Goal: Obtain resource: Download file/media

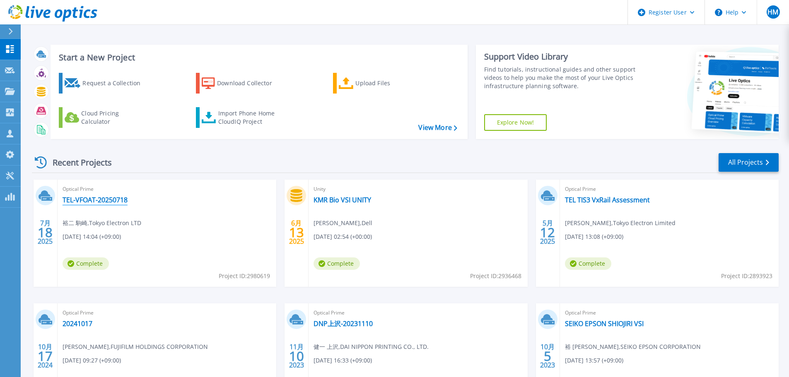
click at [112, 203] on link "TEL-VFOAT-20250718" at bounding box center [95, 200] width 65 height 8
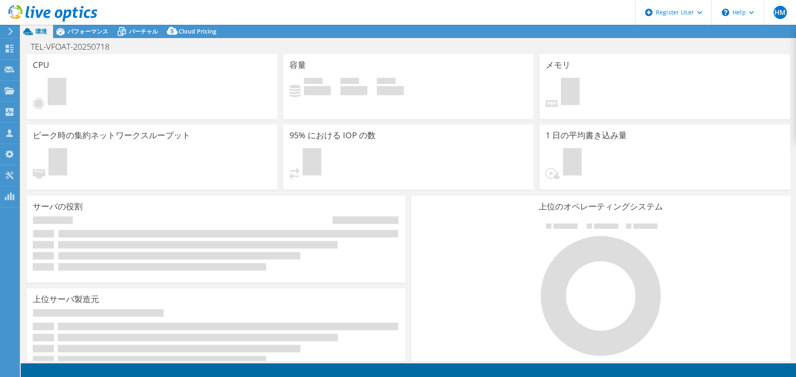
select select "[GEOGRAPHIC_DATA]"
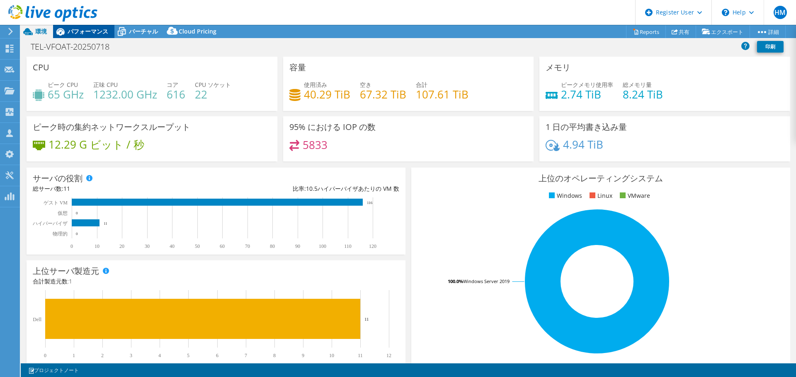
click at [91, 34] on span "パフォーマンス" at bounding box center [88, 31] width 41 height 8
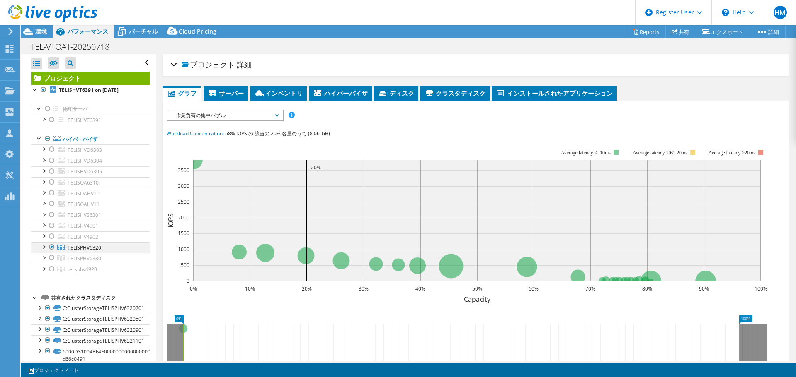
click at [53, 247] on div at bounding box center [52, 247] width 8 height 10
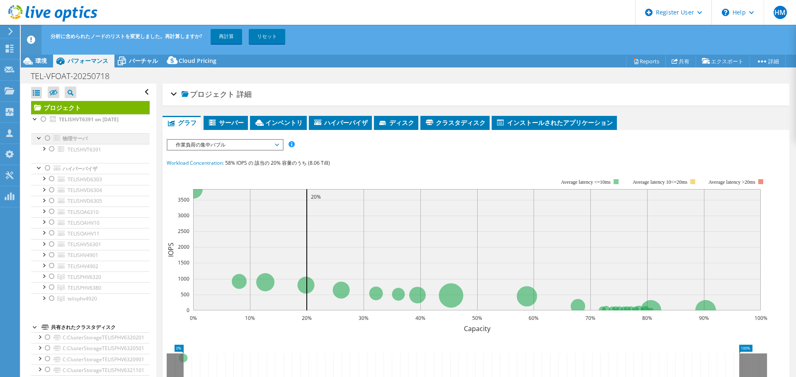
click at [47, 142] on div at bounding box center [48, 138] width 8 height 10
click at [49, 178] on div at bounding box center [52, 179] width 8 height 10
click at [48, 187] on div at bounding box center [52, 190] width 8 height 10
click at [49, 199] on div at bounding box center [52, 201] width 8 height 10
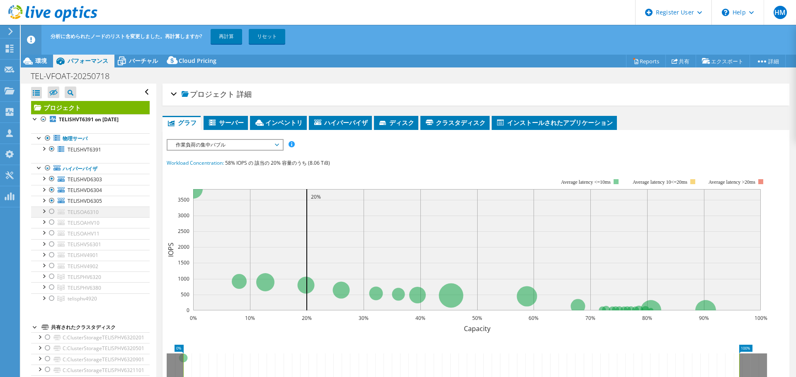
click at [49, 210] on div at bounding box center [52, 212] width 8 height 10
click at [48, 222] on div at bounding box center [52, 223] width 8 height 10
click at [48, 232] on div at bounding box center [52, 233] width 8 height 10
click at [51, 243] on div at bounding box center [52, 244] width 8 height 10
click at [53, 286] on div at bounding box center [52, 288] width 8 height 10
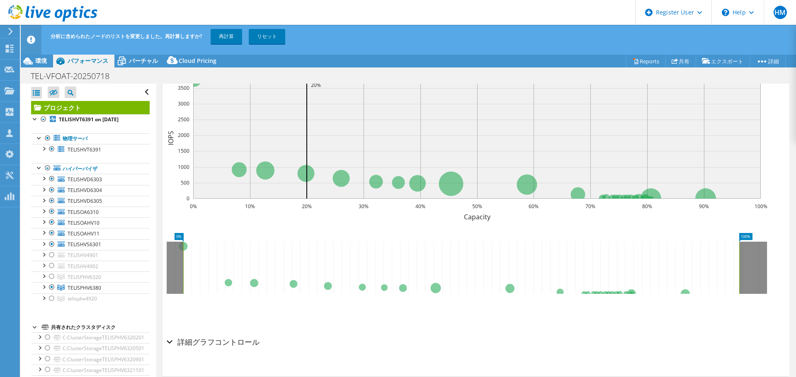
scroll to position [112, 0]
click at [226, 29] on div "分析に含められたノードのリストを変更しました。再計算しますか? 再計算 リセット" at bounding box center [423, 36] width 750 height 23
click at [227, 33] on link "再計算" at bounding box center [225, 36] width 31 height 15
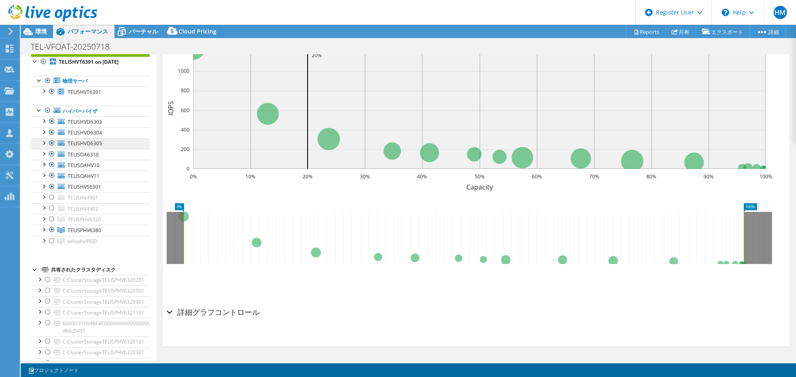
scroll to position [0, 0]
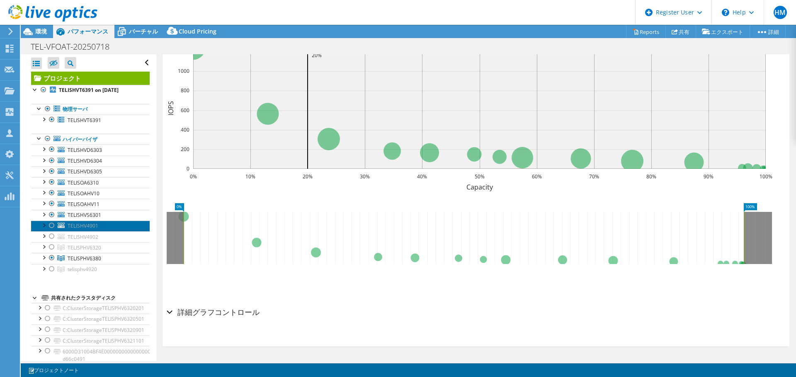
click at [102, 226] on link "TELISHV4901" at bounding box center [90, 226] width 119 height 11
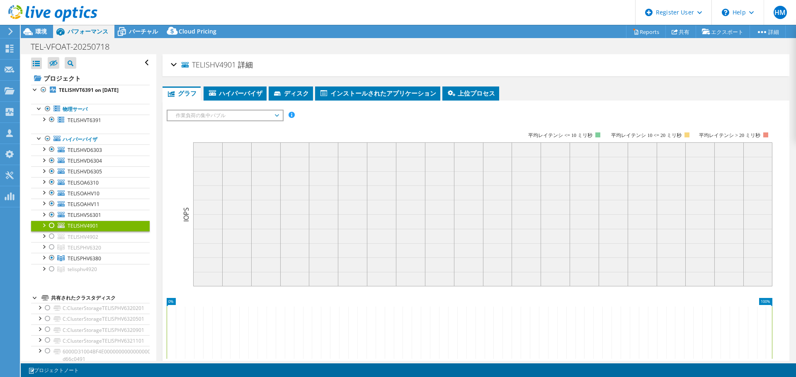
click at [177, 67] on div "TELISHV4901 詳細" at bounding box center [476, 65] width 610 height 18
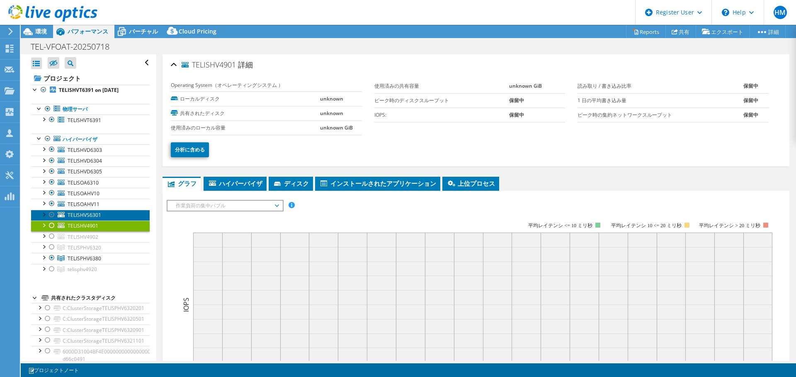
click at [90, 215] on span "TELISHVS6301" at bounding box center [85, 215] width 34 height 7
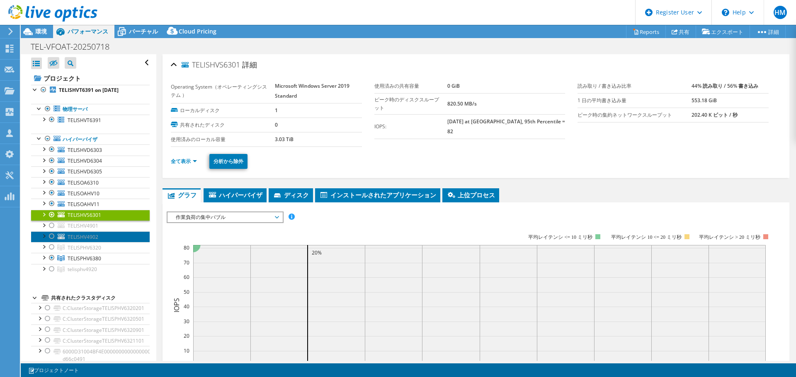
click at [102, 235] on link "TELISHV4902" at bounding box center [90, 237] width 119 height 11
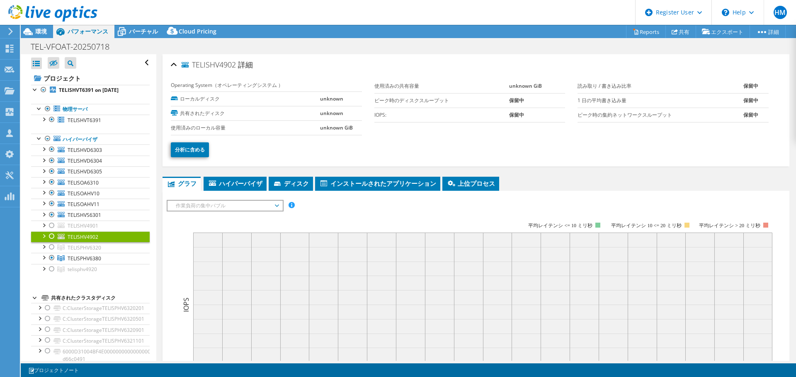
click at [167, 169] on div "TELISHV4902 詳細 Operating System（オペレーティングシステム ） ローカルディスク unknown 共有されたディスク unkno…" at bounding box center [475, 300] width 639 height 492
click at [105, 253] on link "telisphv4920" at bounding box center [90, 247] width 119 height 11
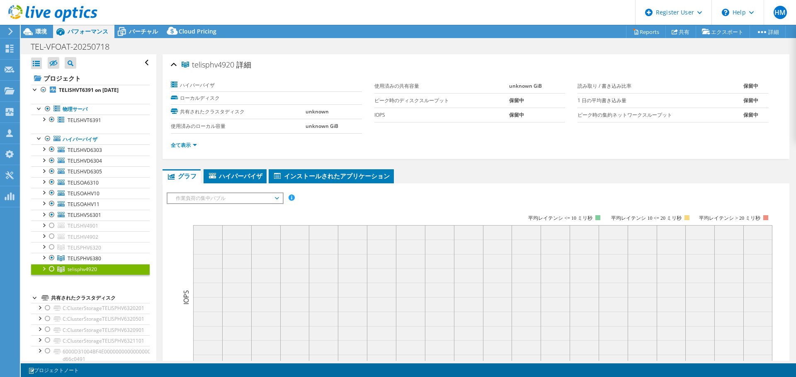
click at [239, 200] on span "作業負荷の集中バブル" at bounding box center [225, 198] width 106 height 10
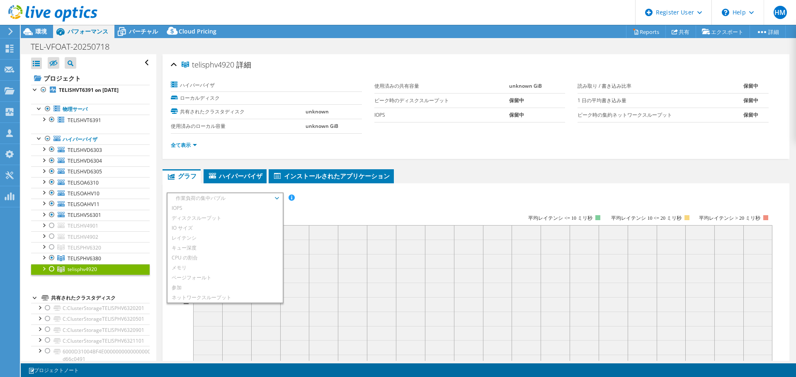
click at [395, 210] on rect at bounding box center [469, 287] width 605 height 166
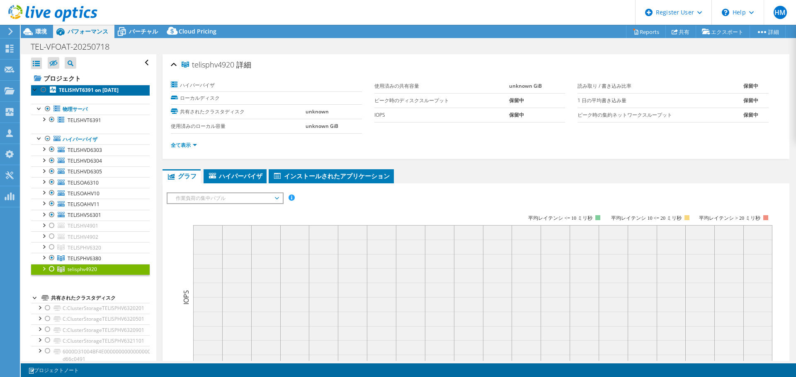
click at [80, 91] on b "TELISHVT6391 on [DATE]" at bounding box center [89, 90] width 60 height 7
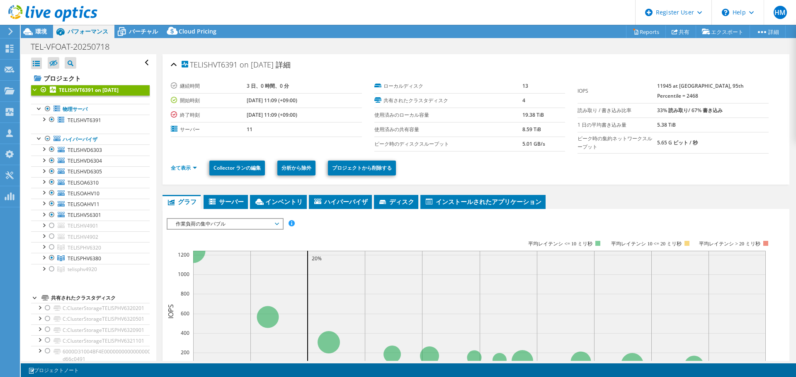
click at [252, 222] on span "作業負荷の集中バブル" at bounding box center [225, 224] width 106 height 10
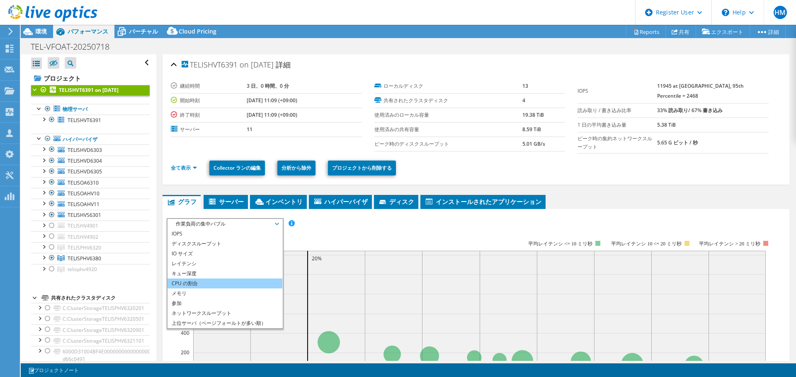
click at [227, 281] on li "CPU の割合" at bounding box center [224, 284] width 115 height 10
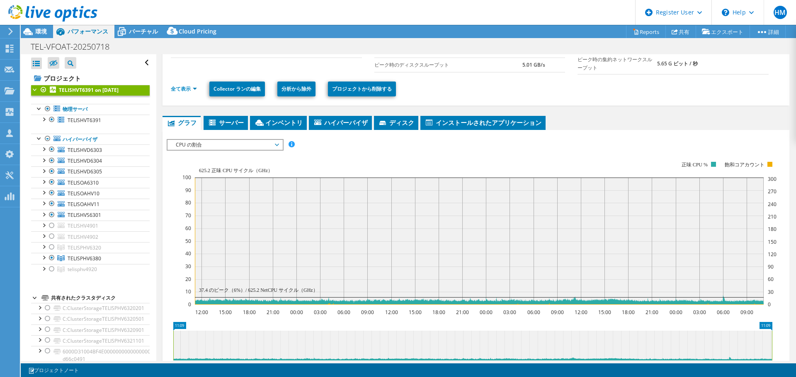
scroll to position [83, 0]
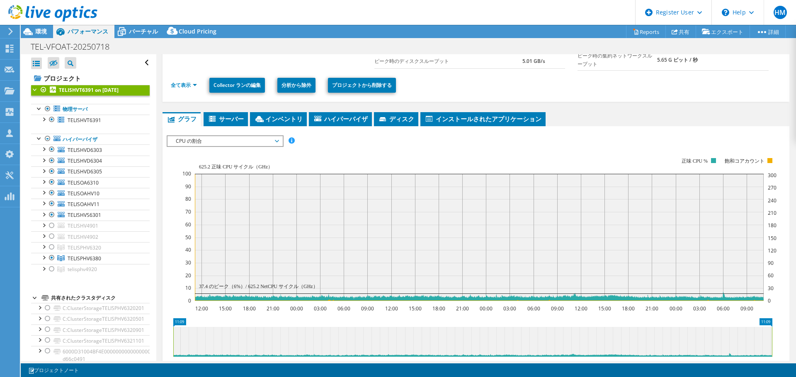
click at [396, 147] on rect at bounding box center [479, 230] width 594 height 166
click at [389, 162] on rect at bounding box center [479, 230] width 594 height 166
click at [227, 139] on span "CPU の割合" at bounding box center [225, 141] width 106 height 10
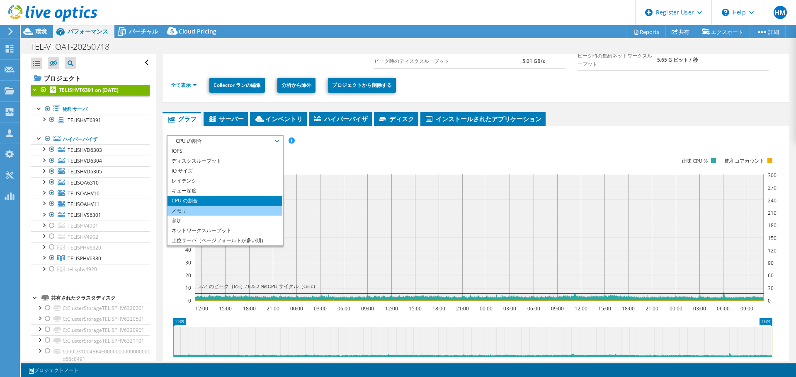
click at [205, 207] on li "メモリ" at bounding box center [224, 211] width 115 height 10
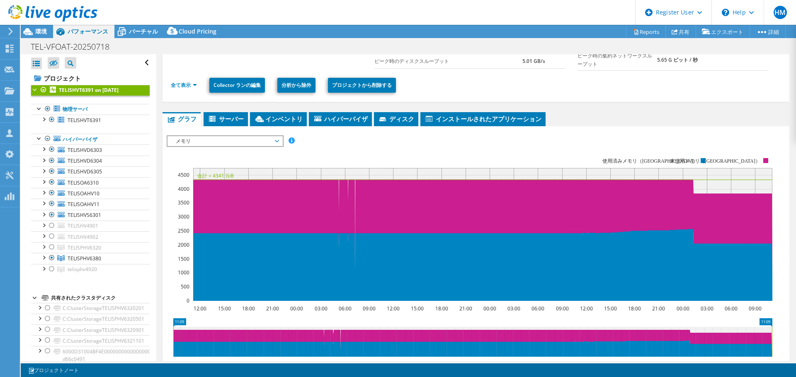
scroll to position [124, 0]
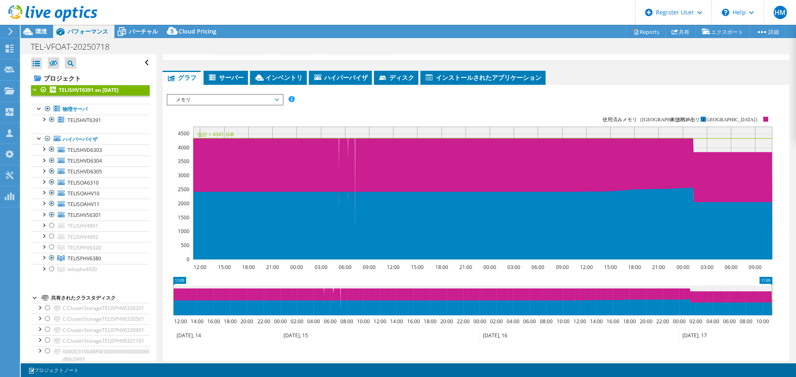
click at [170, 117] on rect at bounding box center [469, 188] width 605 height 166
click at [166, 151] on section "IOPS ディスクスループット IO サイズ レイテンシ キュー深度 CPU の割合 メモリ ページフォールト 参加 ネットワークスループット 上位サーバ（ペ…" at bounding box center [475, 255] width 626 height 341
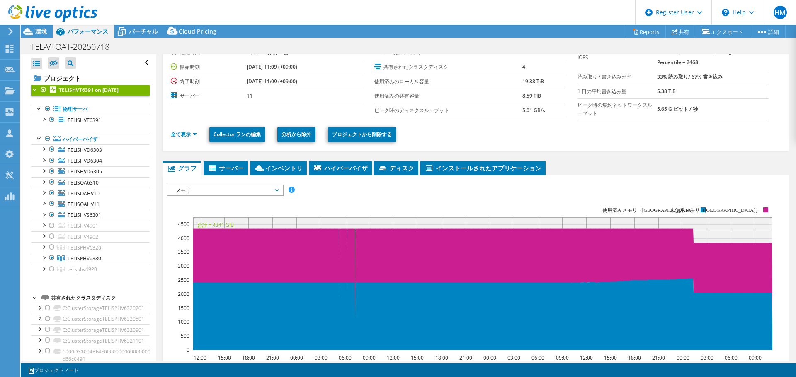
scroll to position [0, 0]
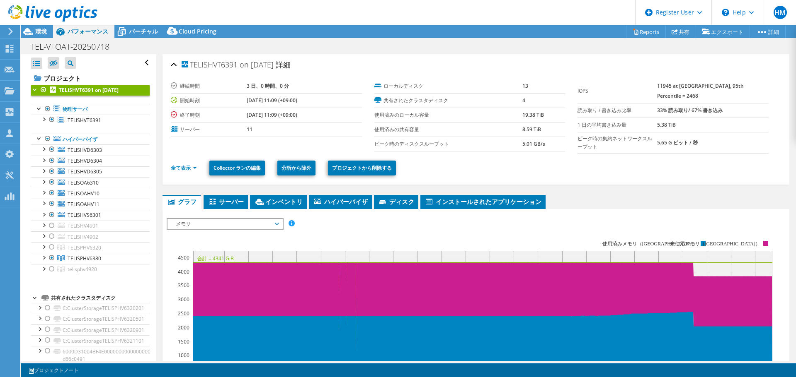
click at [209, 222] on span "メモリ" at bounding box center [225, 224] width 106 height 10
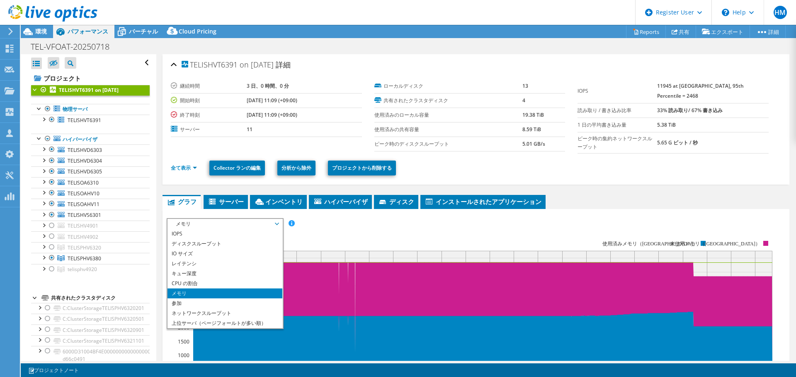
click at [338, 230] on rect at bounding box center [469, 313] width 605 height 166
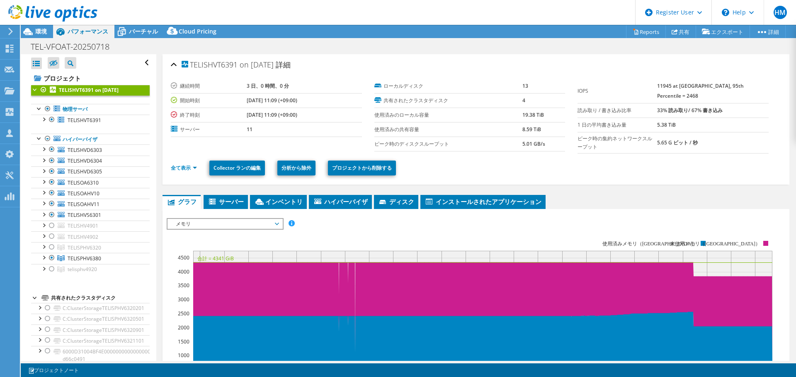
click at [166, 188] on div "TELISHVT6391 on [DATE] 詳細 継続時間 3 日、0 時間、0 分 開始時刻 [DATE] 11:09 (+09:00) 終了時刻 [DA…" at bounding box center [475, 309] width 639 height 510
click at [93, 139] on link "ハイパーバイザ" at bounding box center [90, 139] width 119 height 11
click at [95, 151] on span "TELISHVD6303" at bounding box center [85, 150] width 34 height 7
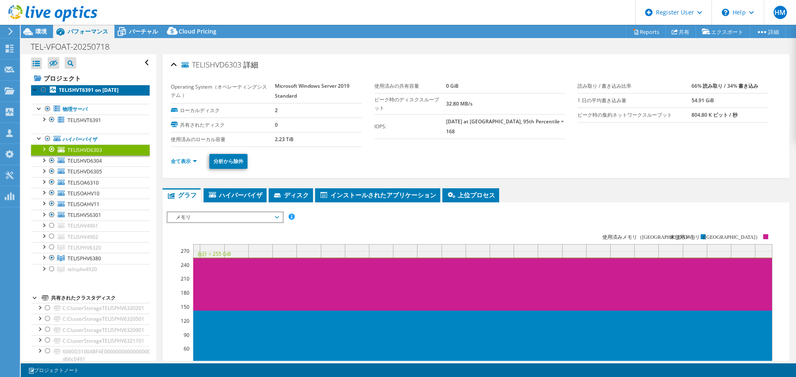
click at [83, 92] on b "TELISHVT6391 on [DATE]" at bounding box center [89, 90] width 60 height 7
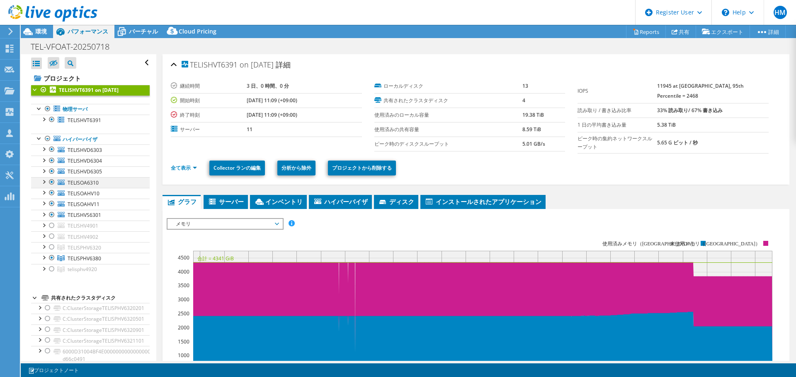
click at [44, 183] on div at bounding box center [43, 181] width 8 height 8
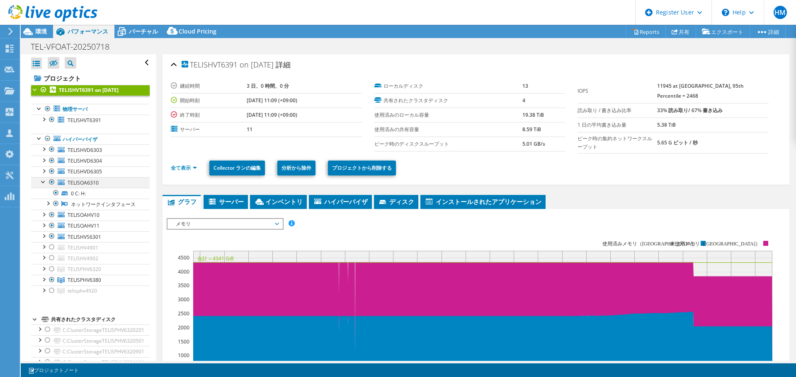
click at [46, 184] on div at bounding box center [43, 181] width 8 height 8
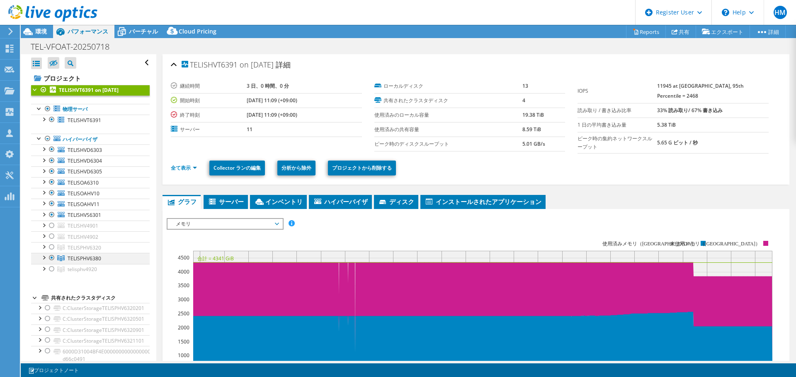
click at [45, 257] on div at bounding box center [43, 257] width 8 height 8
click at [44, 257] on div at bounding box center [43, 257] width 8 height 8
click at [45, 257] on div at bounding box center [43, 257] width 8 height 8
click at [46, 258] on div at bounding box center [43, 257] width 8 height 8
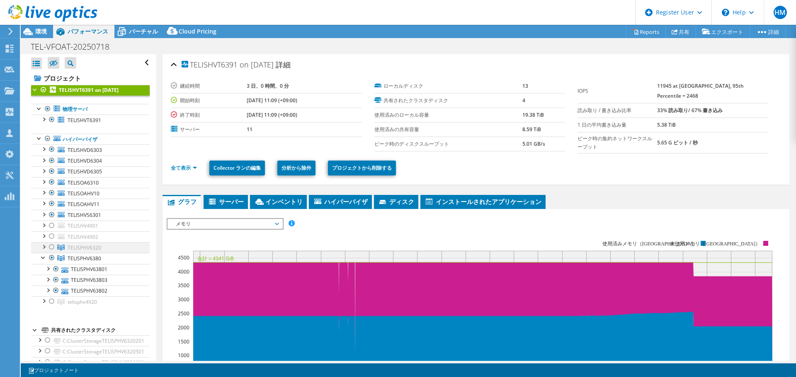
click at [44, 247] on div at bounding box center [43, 246] width 8 height 8
click at [44, 213] on div at bounding box center [43, 214] width 8 height 8
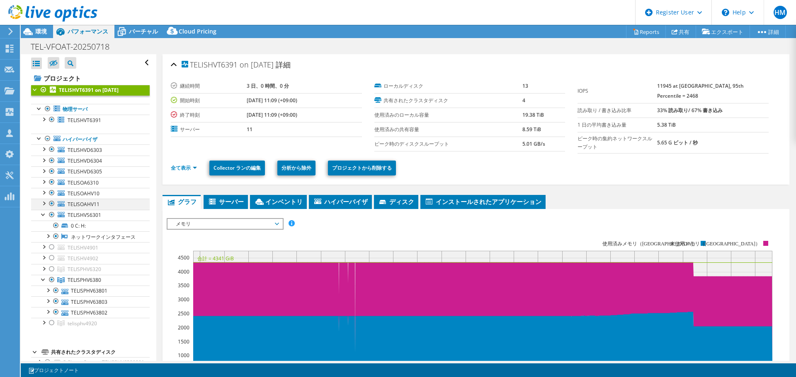
click at [44, 206] on div at bounding box center [43, 203] width 8 height 8
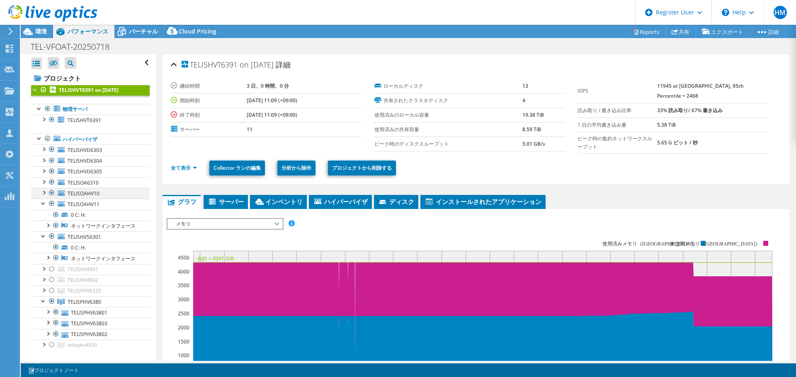
click at [44, 195] on div at bounding box center [43, 192] width 8 height 8
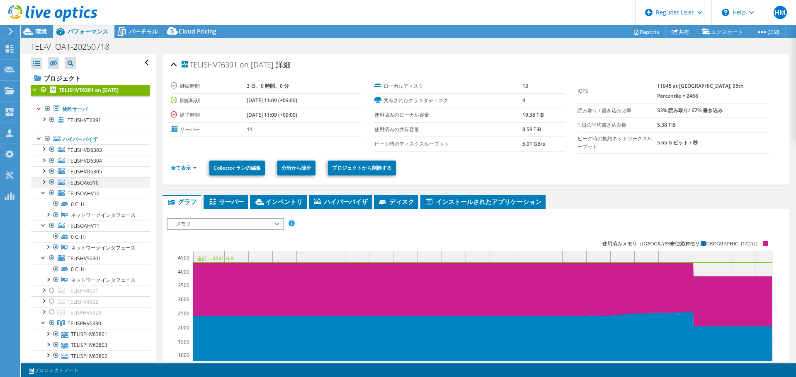
click at [44, 183] on div at bounding box center [43, 181] width 8 height 8
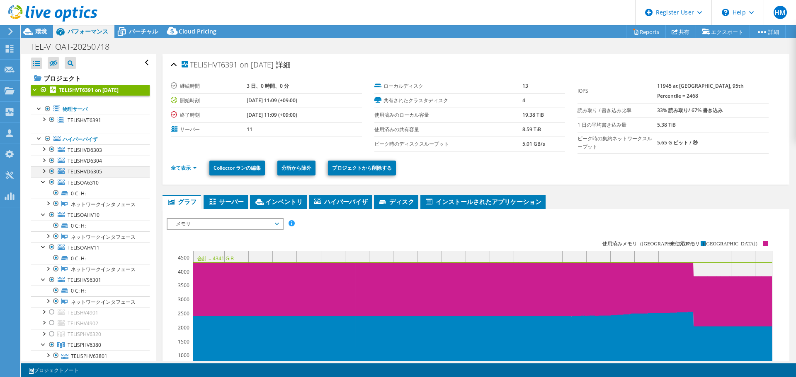
click at [45, 170] on div at bounding box center [43, 171] width 8 height 8
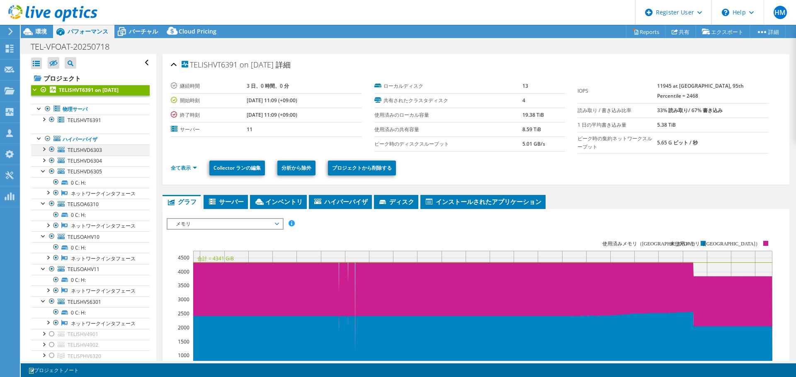
click at [45, 151] on div at bounding box center [43, 149] width 8 height 8
click at [44, 196] on div at bounding box center [43, 192] width 8 height 8
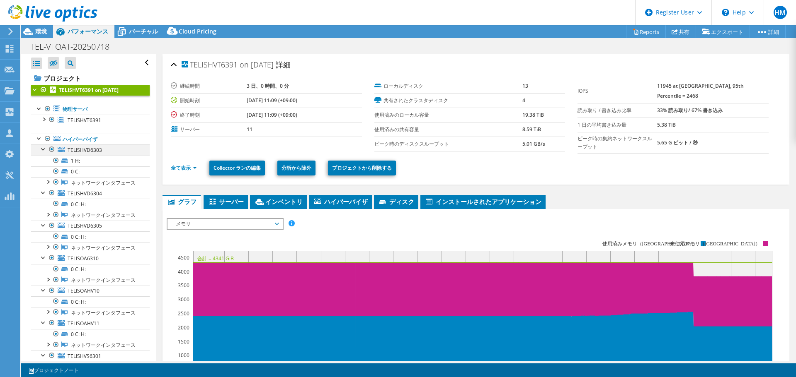
click at [45, 152] on div at bounding box center [43, 149] width 8 height 8
click at [42, 163] on div at bounding box center [43, 160] width 8 height 8
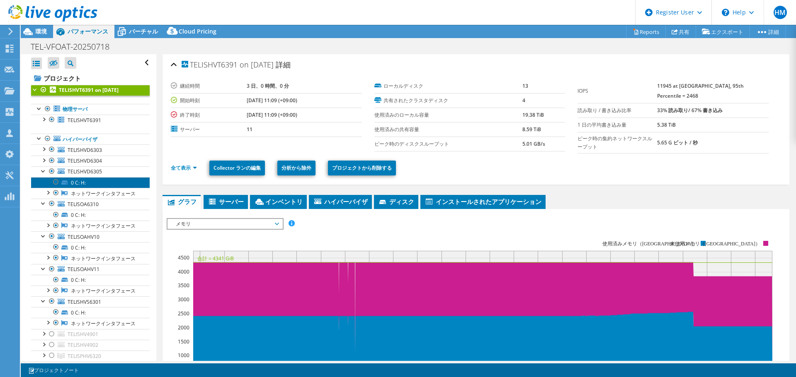
click at [43, 178] on link "0 C: H:" at bounding box center [90, 182] width 119 height 11
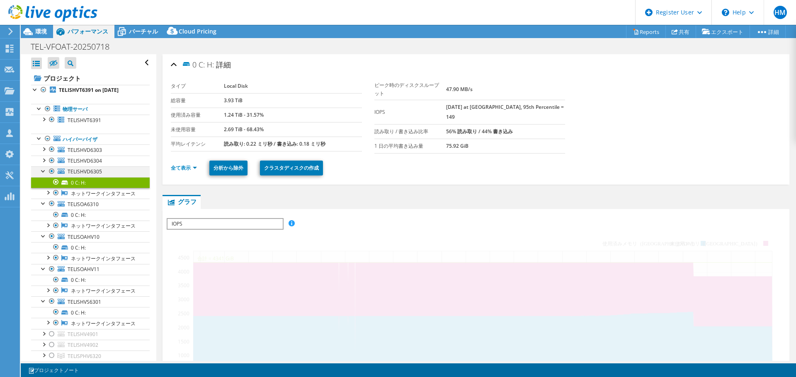
click at [43, 174] on div at bounding box center [43, 171] width 8 height 8
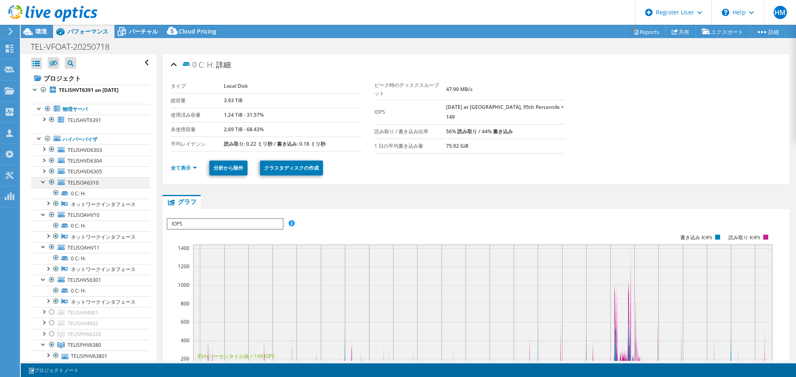
click at [44, 181] on div at bounding box center [43, 181] width 8 height 8
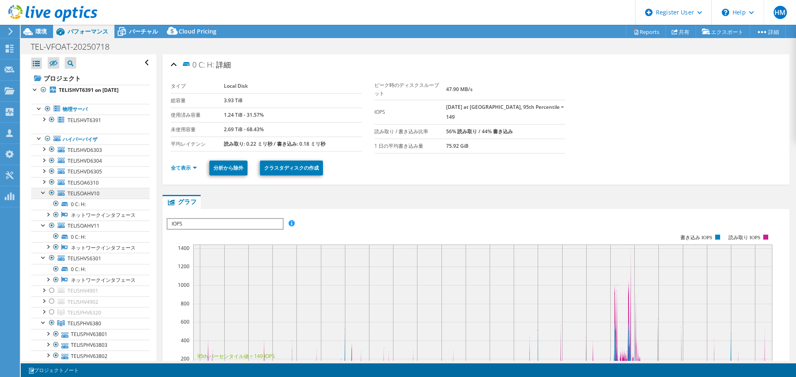
click at [41, 192] on div at bounding box center [43, 192] width 8 height 8
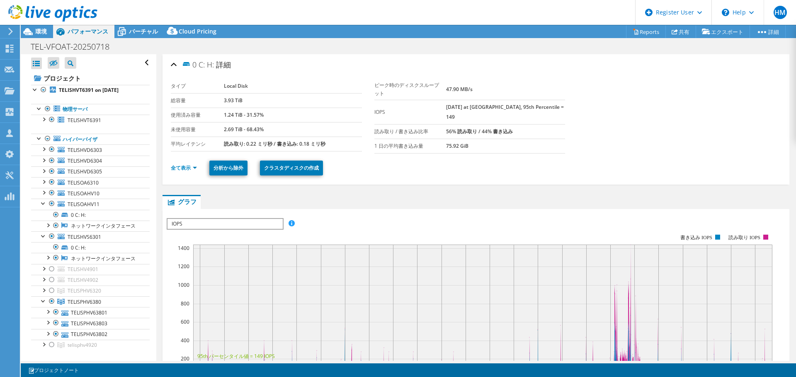
click at [43, 202] on div at bounding box center [43, 203] width 8 height 8
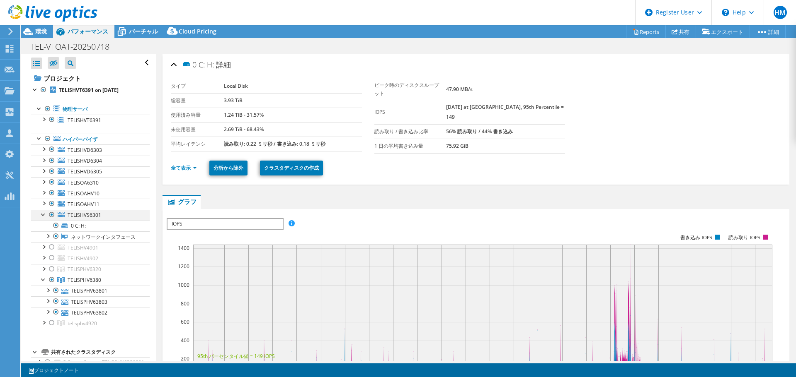
click at [41, 215] on div at bounding box center [43, 214] width 8 height 8
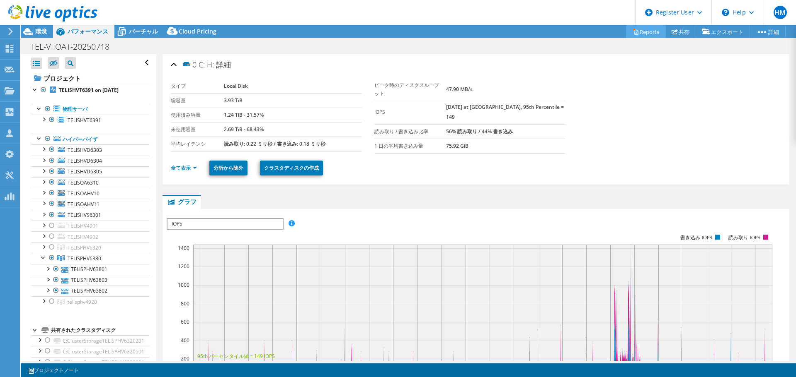
click at [646, 31] on link "Reports" at bounding box center [646, 31] width 40 height 13
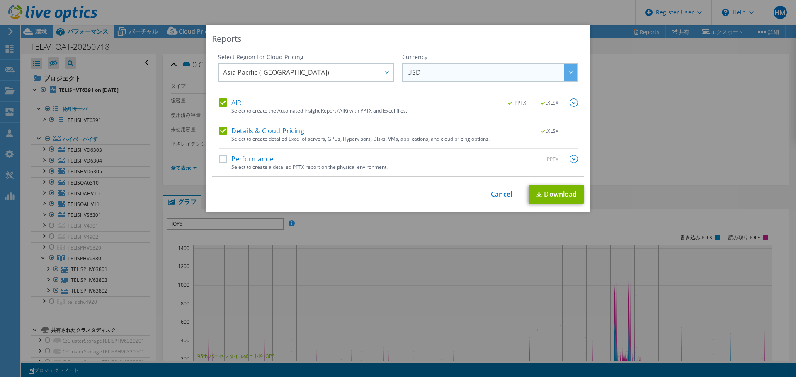
click at [444, 76] on span "USD" at bounding box center [492, 72] width 170 height 17
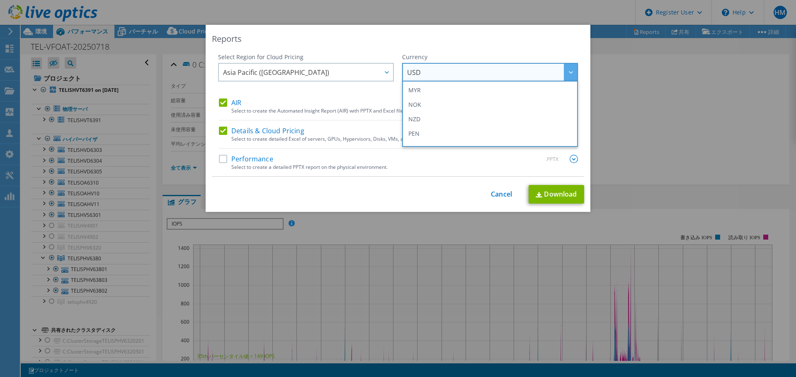
scroll to position [176, 0]
click at [433, 106] on li "JPY" at bounding box center [490, 102] width 172 height 15
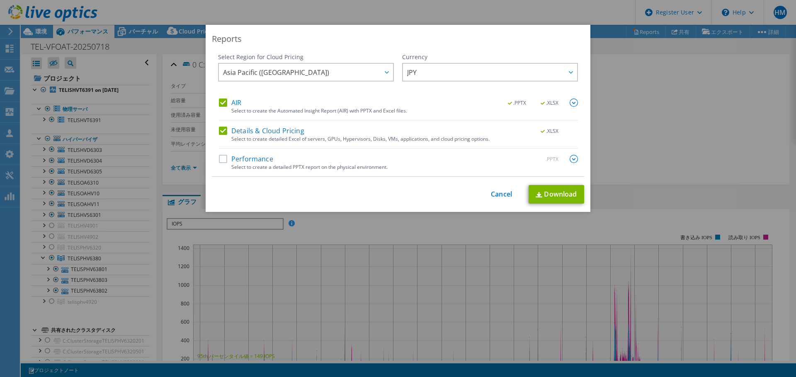
click at [220, 160] on label "Performance" at bounding box center [246, 159] width 54 height 8
click at [0, 0] on input "Performance" at bounding box center [0, 0] width 0 height 0
click at [570, 106] on img at bounding box center [573, 103] width 8 height 8
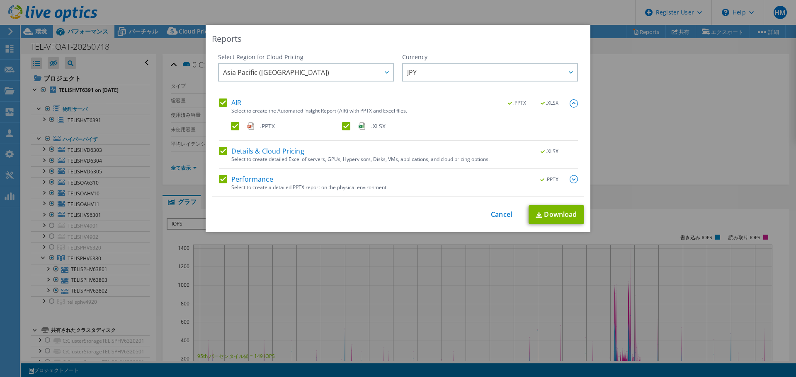
click at [569, 179] on img at bounding box center [573, 179] width 8 height 8
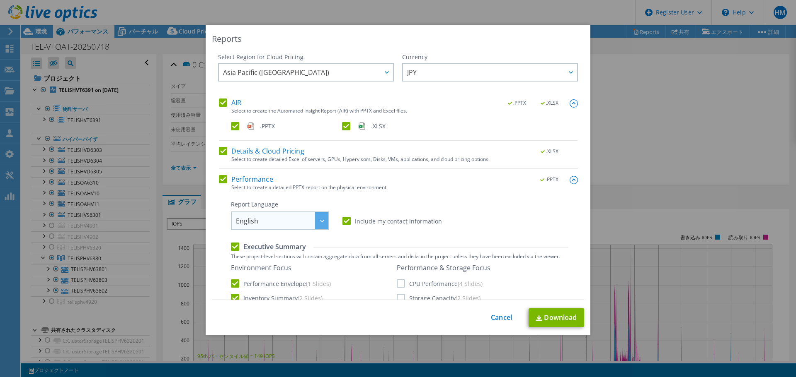
click at [277, 218] on span "English" at bounding box center [282, 221] width 92 height 17
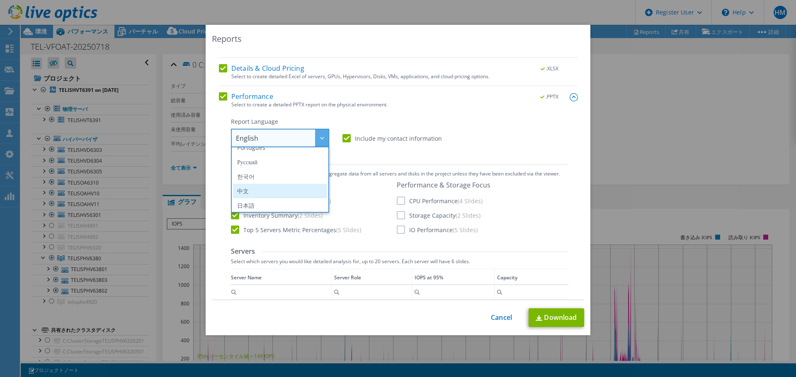
scroll to position [97, 0]
click at [278, 203] on li "日本語" at bounding box center [280, 203] width 94 height 15
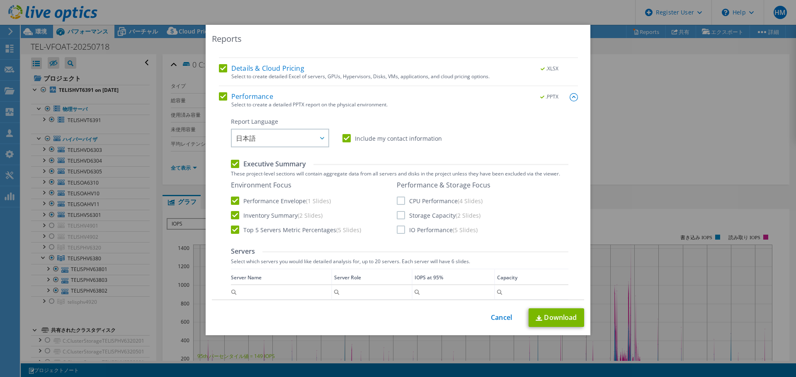
click at [398, 202] on label "CPU Performance (4 Slides)" at bounding box center [440, 201] width 86 height 8
click at [0, 0] on input "CPU Performance (4 Slides)" at bounding box center [0, 0] width 0 height 0
click at [399, 216] on label "Storage Capacity (2 Slides)" at bounding box center [439, 215] width 84 height 8
click at [0, 0] on input "Storage Capacity (2 Slides)" at bounding box center [0, 0] width 0 height 0
click at [400, 228] on label "IO Performance (5 Slides)" at bounding box center [437, 230] width 81 height 8
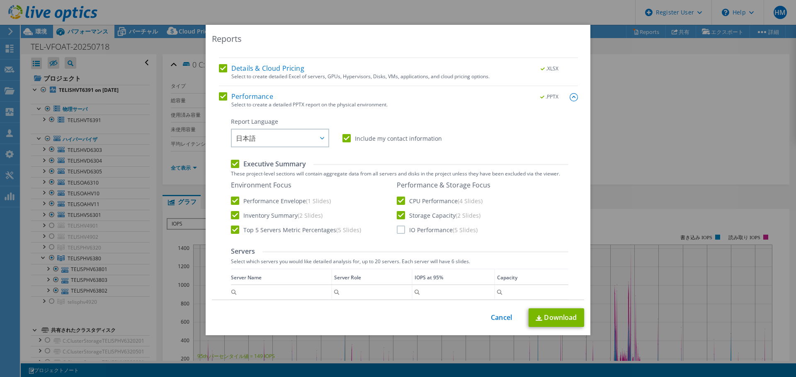
click at [0, 0] on input "IO Performance (5 Slides)" at bounding box center [0, 0] width 0 height 0
click at [554, 319] on link "Download" at bounding box center [556, 318] width 56 height 19
click at [704, 165] on div "Reports Select Region for Cloud Pricing Asia Pacific ([GEOGRAPHIC_DATA]) [GEOGR…" at bounding box center [398, 189] width 796 height 328
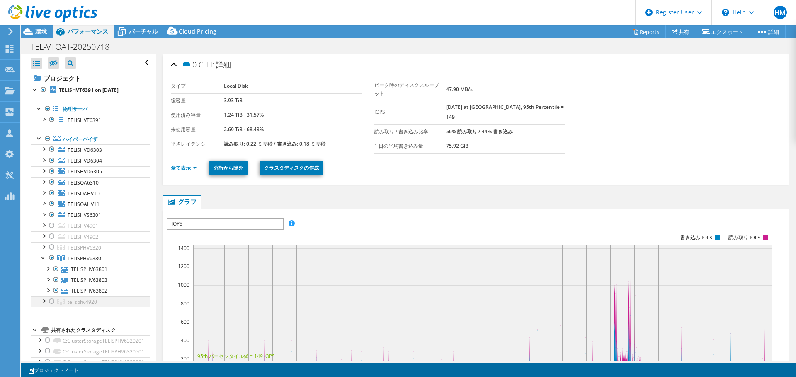
click at [44, 300] on div at bounding box center [43, 301] width 8 height 8
click at [45, 302] on div at bounding box center [43, 301] width 8 height 8
click at [391, 218] on div "IOPS ディスクスループット IO サイズ レイテンシ キュー深度 CPU の割合 メモリ ページフォールト 参加 ネットワークスループット 上位サーバ（ペ…" at bounding box center [476, 223] width 618 height 11
click at [232, 226] on span "IOPS" at bounding box center [224, 224] width 115 height 10
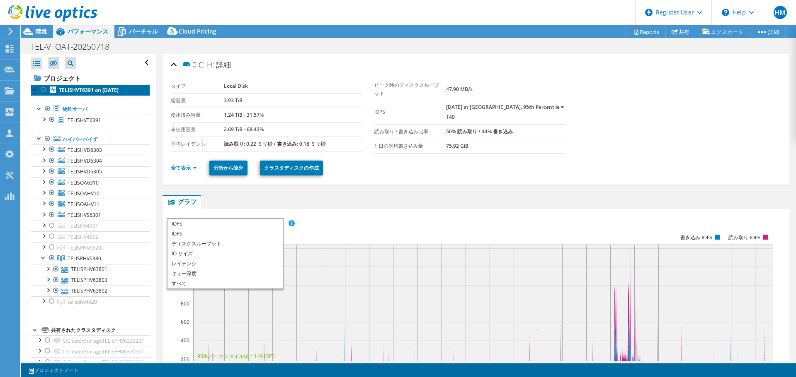
click at [94, 93] on b "TELISHVT6391 on [DATE]" at bounding box center [89, 90] width 60 height 7
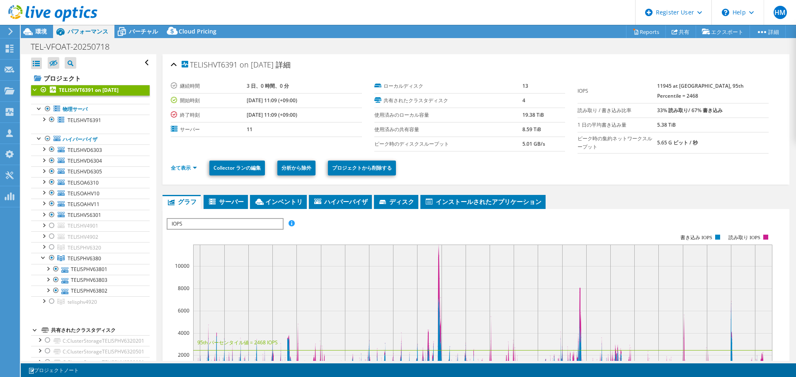
click at [204, 220] on span "IOPS" at bounding box center [224, 224] width 115 height 10
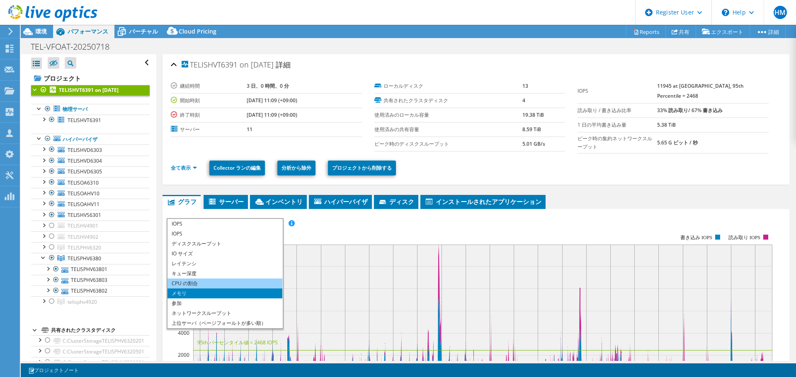
click at [199, 279] on li "CPU の割合" at bounding box center [224, 284] width 115 height 10
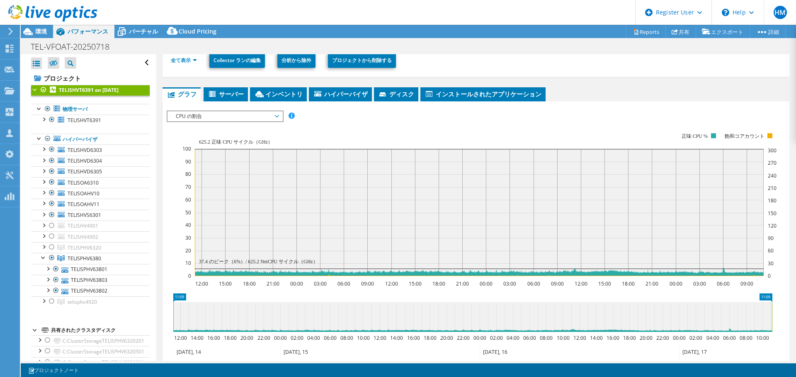
scroll to position [124, 0]
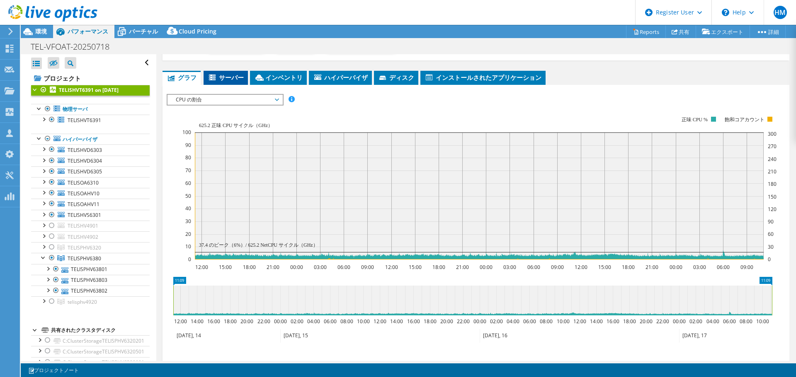
click at [217, 78] on icon at bounding box center [213, 78] width 8 height 7
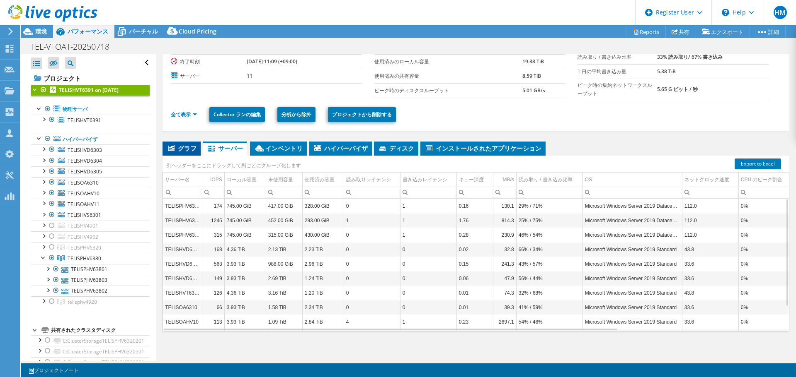
click at [189, 144] on span "グラフ" at bounding box center [182, 148] width 30 height 8
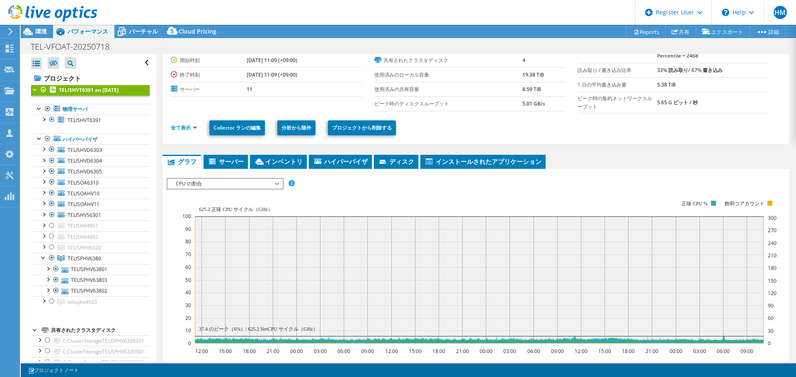
scroll to position [0, 0]
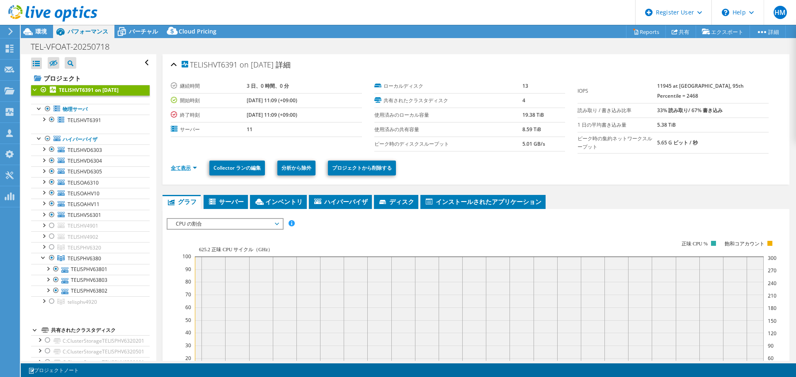
click at [184, 166] on link "全て表示" at bounding box center [184, 167] width 26 height 7
